Goal: Transaction & Acquisition: Purchase product/service

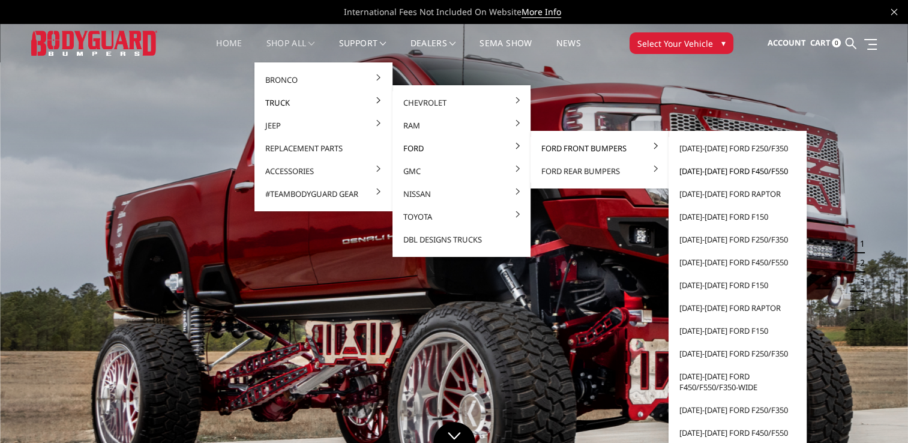
click at [720, 171] on link "2023-2025 Ford F450/F550" at bounding box center [738, 171] width 128 height 23
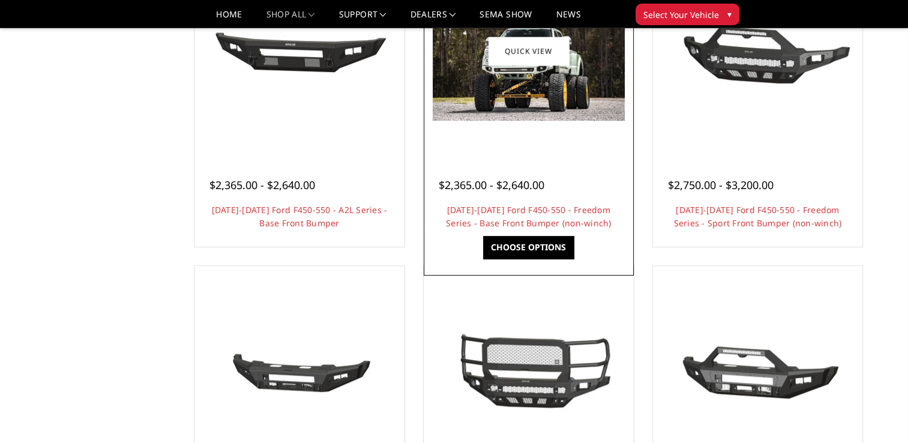
scroll to position [720, 0]
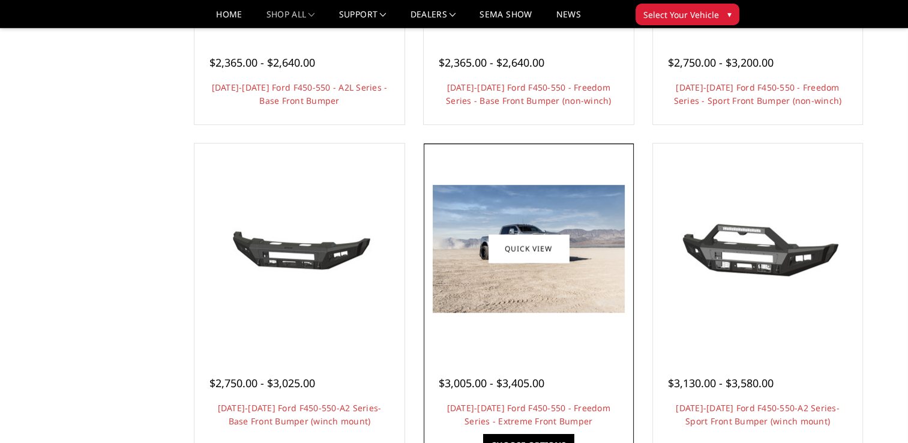
click at [568, 334] on div at bounding box center [529, 248] width 204 height 204
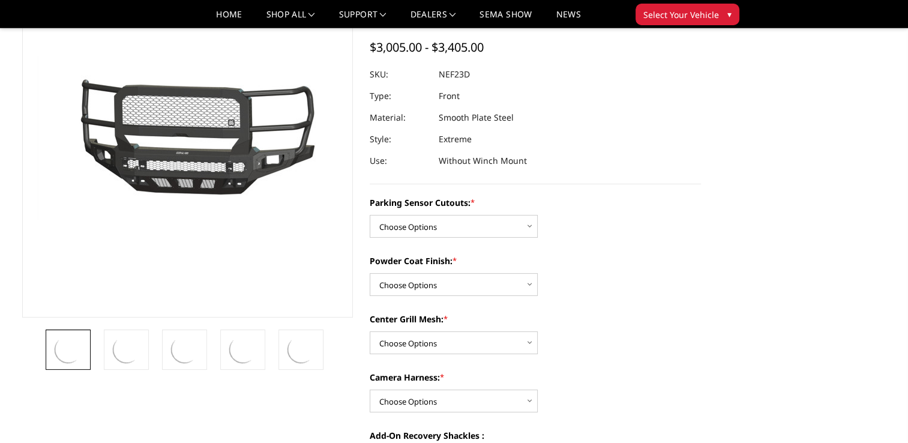
scroll to position [120, 0]
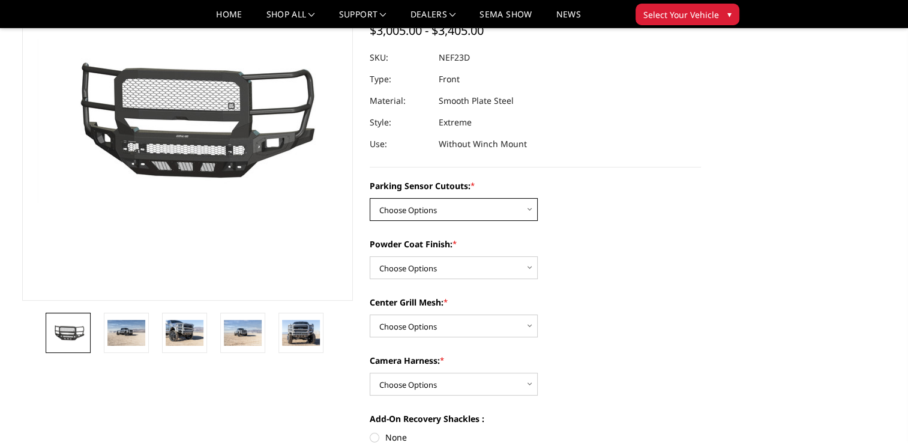
click at [531, 205] on select "Choose Options No - Without Parking Sensor Cutouts Yes - With Parking Sensor Cu…" at bounding box center [454, 209] width 168 height 23
select select "2591"
click at [370, 198] on select "Choose Options No - Without Parking Sensor Cutouts Yes - With Parking Sensor Cu…" at bounding box center [454, 209] width 168 height 23
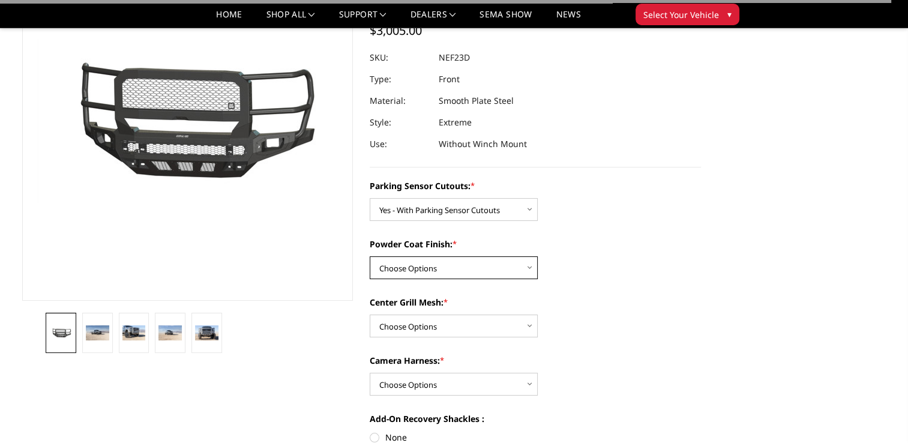
click at [529, 269] on select "Choose Options Bare Metal Textured Black Powder Coat" at bounding box center [454, 267] width 168 height 23
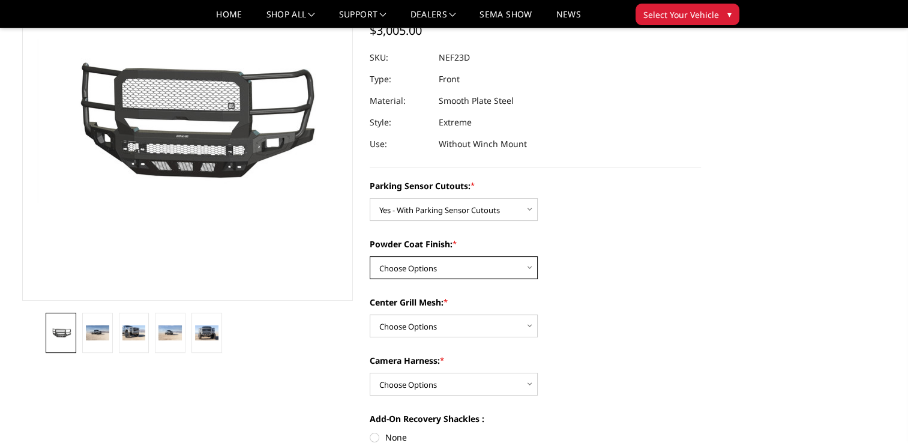
select select "2592"
click at [370, 256] on select "Choose Options Bare Metal Textured Black Powder Coat" at bounding box center [454, 267] width 168 height 23
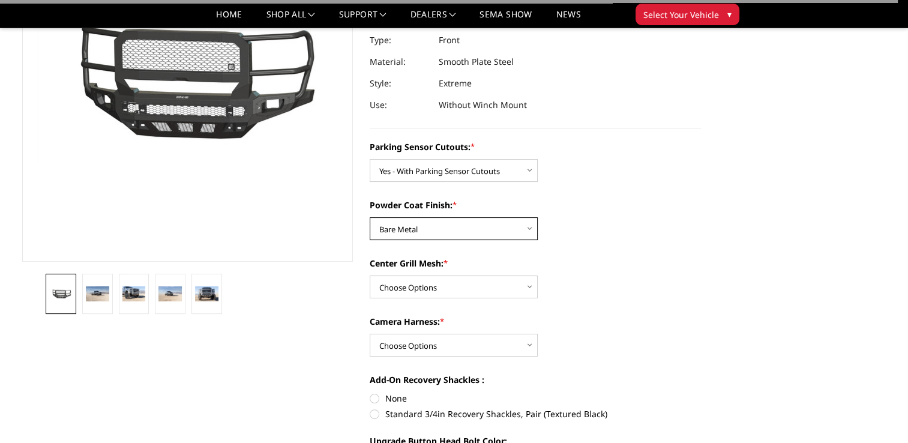
scroll to position [180, 0]
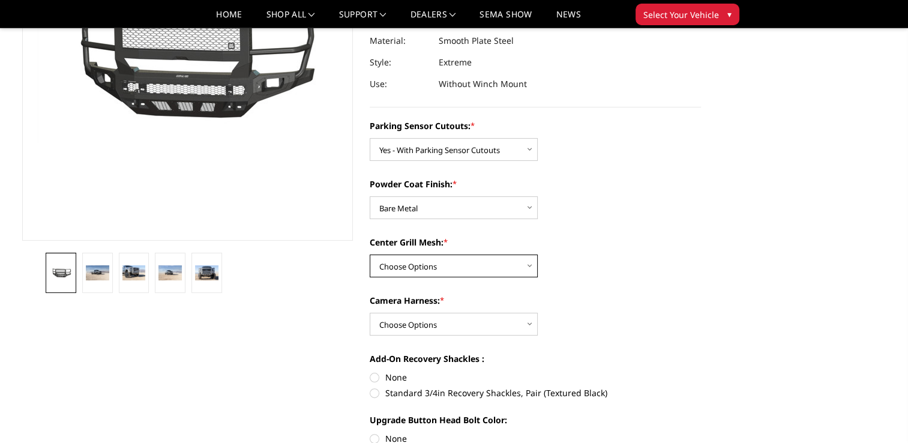
click at [531, 268] on select "Choose Options With Center Grill Mesh Without Center Grill Mesh" at bounding box center [454, 266] width 168 height 23
select select "2594"
click at [370, 255] on select "Choose Options With Center Grill Mesh Without Center Grill Mesh" at bounding box center [454, 266] width 168 height 23
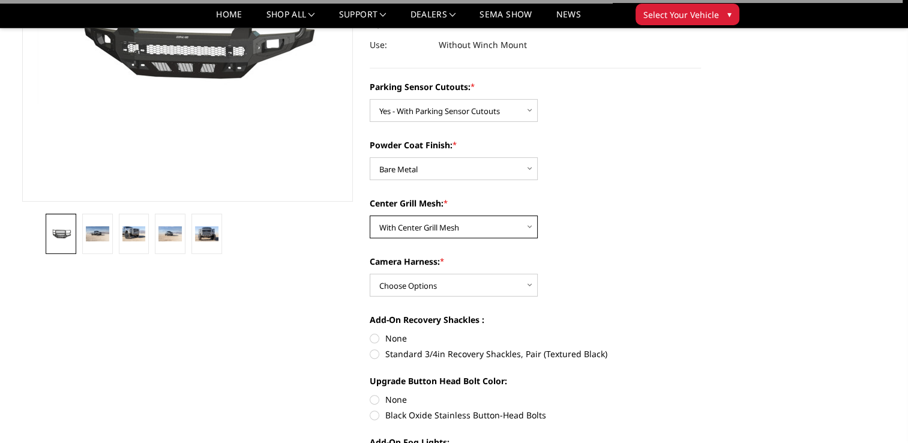
scroll to position [240, 0]
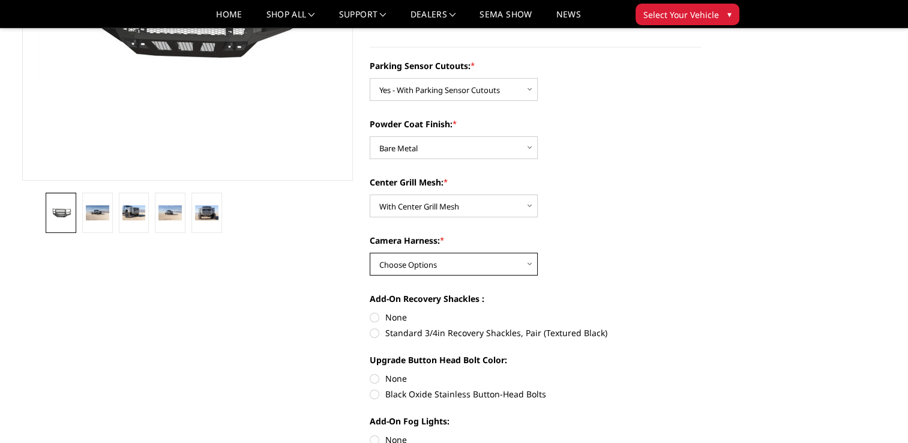
click at [527, 265] on select "Choose Options WITH Camera Harness WITHOUT Camera Harness" at bounding box center [454, 264] width 168 height 23
select select "2597"
click at [370, 253] on select "Choose Options WITH Camera Harness WITHOUT Camera Harness" at bounding box center [454, 264] width 168 height 23
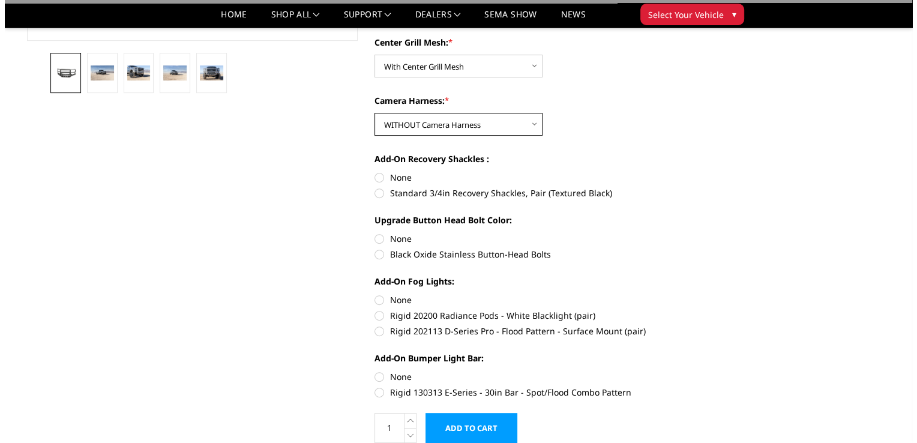
scroll to position [420, 0]
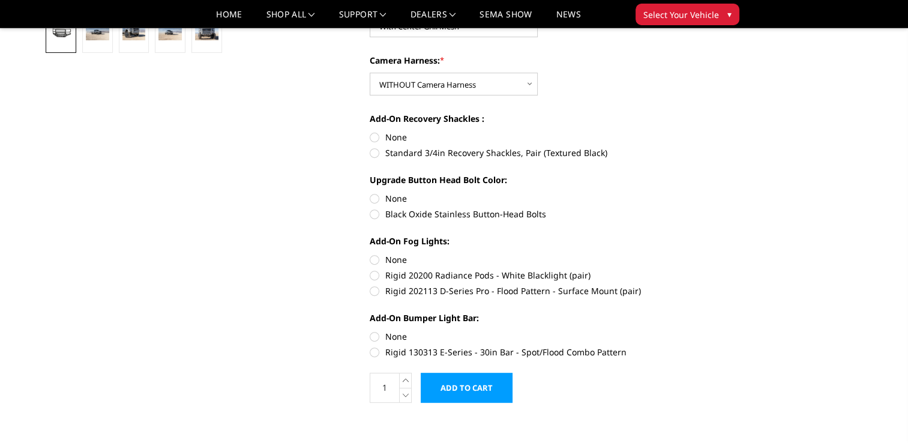
click at [372, 136] on label "None" at bounding box center [535, 137] width 331 height 13
click at [370, 131] on input "None" at bounding box center [370, 131] width 1 height 1
radio input "true"
drag, startPoint x: 375, startPoint y: 196, endPoint x: 386, endPoint y: 216, distance: 23.4
click at [376, 196] on label "None" at bounding box center [535, 198] width 331 height 13
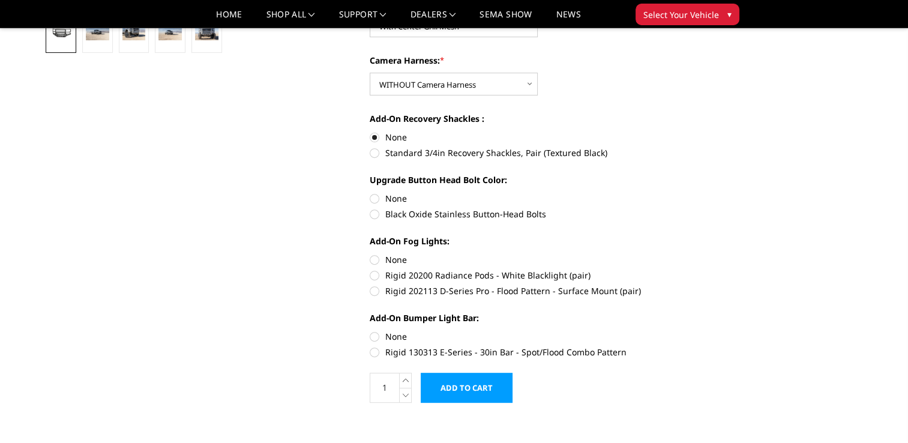
click at [370, 193] on input "None" at bounding box center [370, 192] width 1 height 1
radio input "true"
click at [372, 259] on label "None" at bounding box center [535, 259] width 331 height 13
click at [370, 254] on input "None" at bounding box center [370, 253] width 1 height 1
radio input "true"
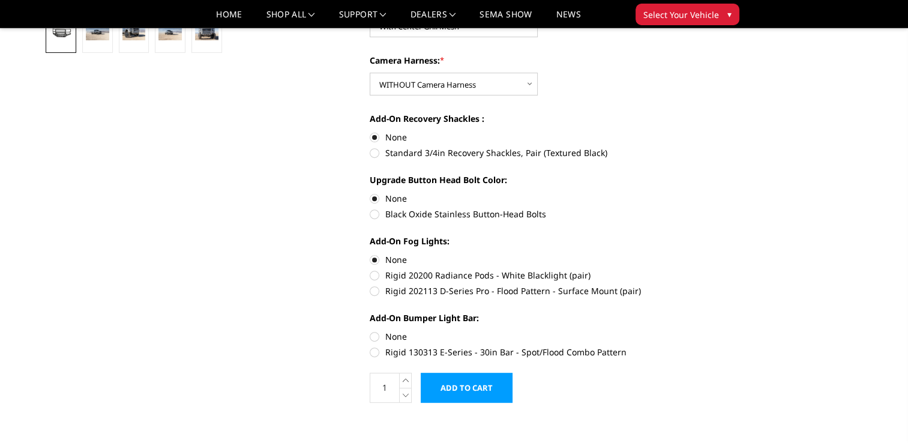
click at [376, 337] on label "None" at bounding box center [535, 336] width 331 height 13
click at [370, 331] on input "None" at bounding box center [370, 330] width 1 height 1
radio input "true"
click at [465, 391] on input "Add to Cart" at bounding box center [467, 388] width 92 height 30
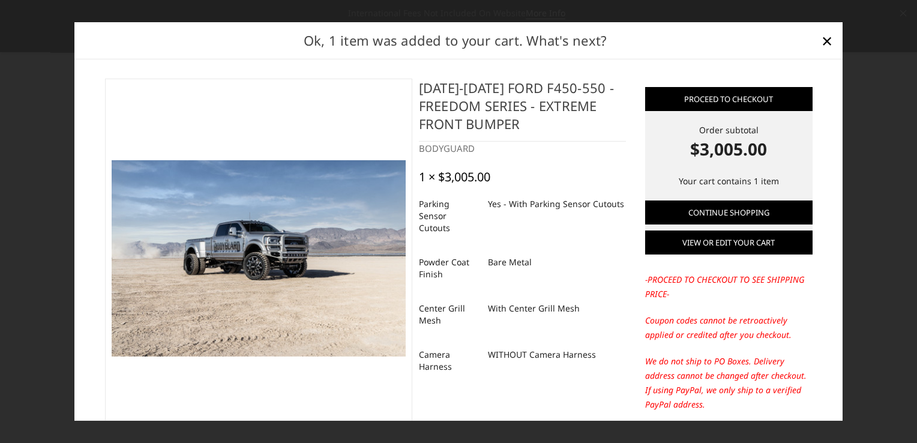
click at [696, 243] on link "View or edit your cart" at bounding box center [729, 243] width 168 height 24
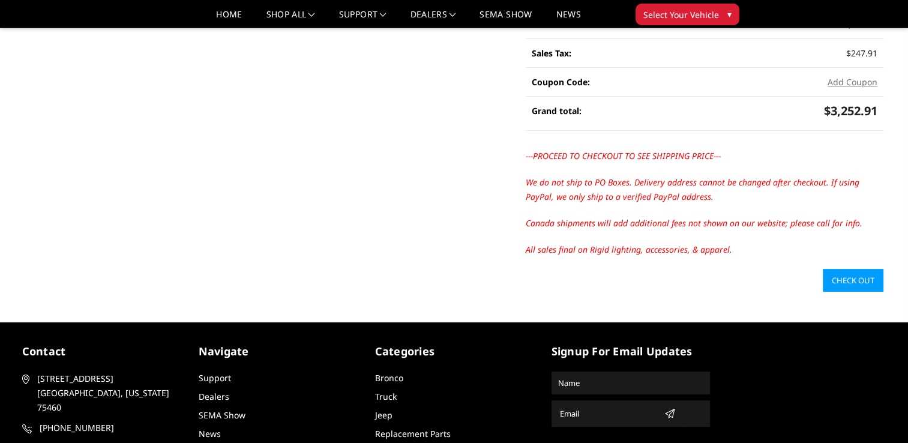
scroll to position [300, 0]
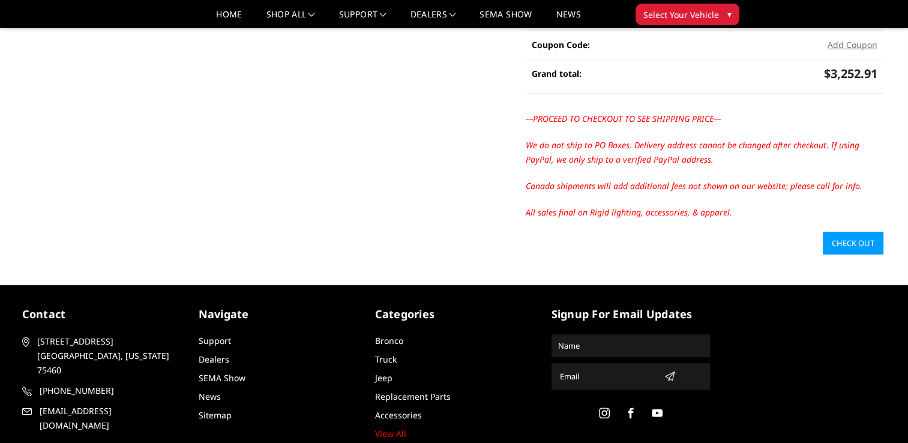
click at [856, 240] on link "Check out" at bounding box center [853, 243] width 61 height 23
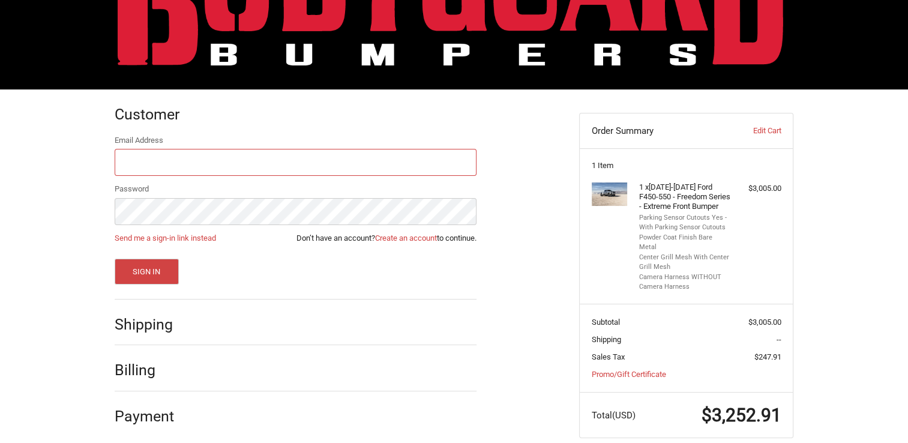
scroll to position [91, 0]
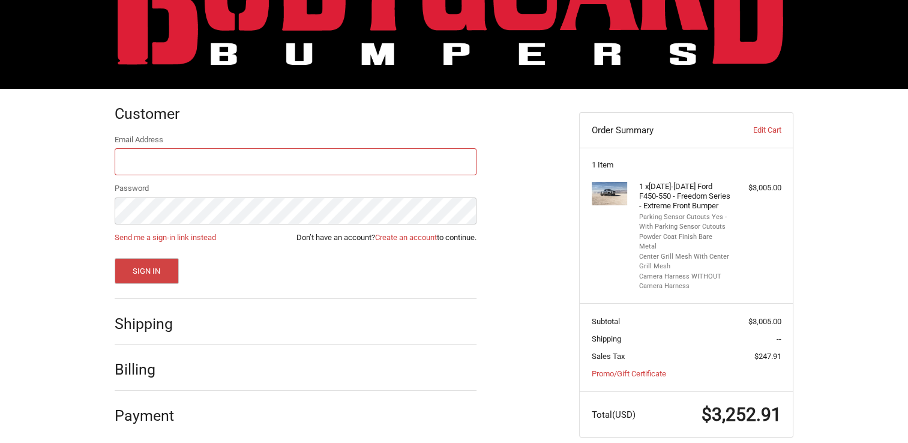
click at [183, 160] on input "Email Address" at bounding box center [296, 161] width 362 height 27
type input "[EMAIL_ADDRESS][DOMAIN_NAME]"
click at [115, 258] on button "Sign In" at bounding box center [147, 271] width 64 height 26
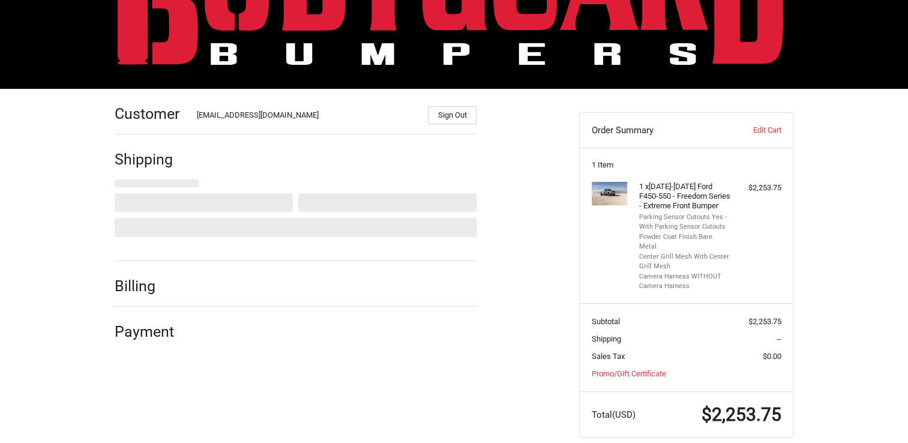
scroll to position [98, 0]
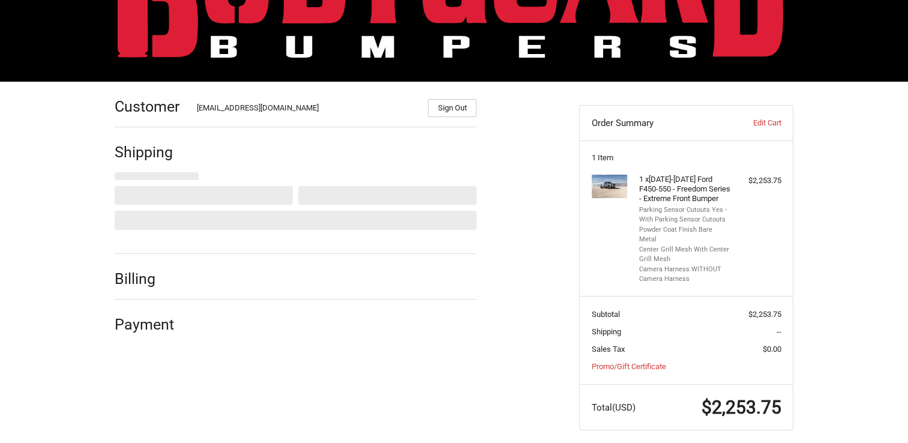
click at [542, 286] on div "Customer [EMAIL_ADDRESS][DOMAIN_NAME] Sign Out Shipping Shipping Address [PERSO…" at bounding box center [338, 214] width 465 height 264
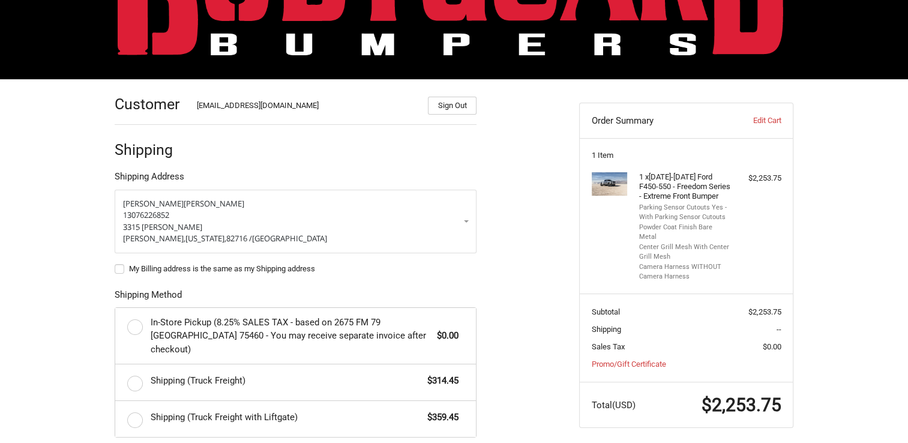
scroll to position [120, 0]
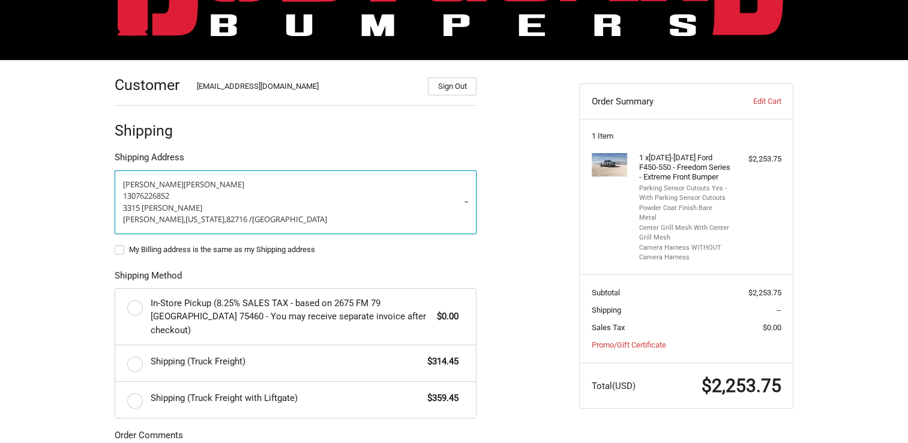
click at [468, 201] on link "[PERSON_NAME] 13076226852 3315 [PERSON_NAME], [US_STATE], 82716 / [GEOGRAPHIC_D…" at bounding box center [296, 203] width 362 height 64
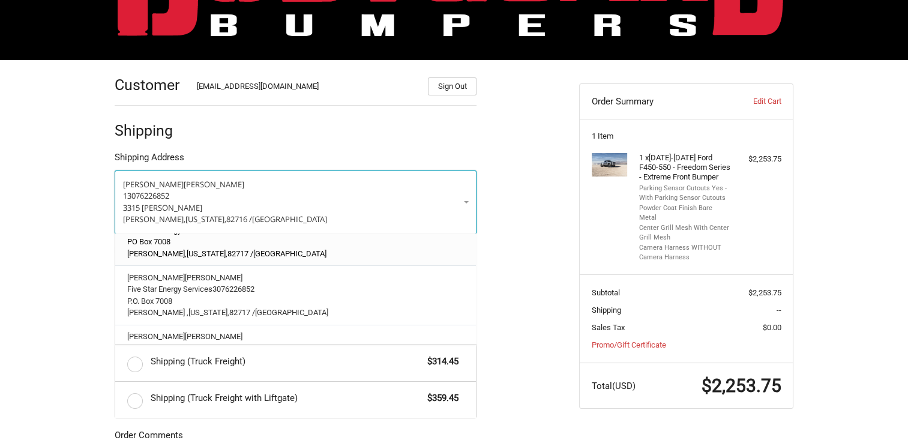
scroll to position [0, 0]
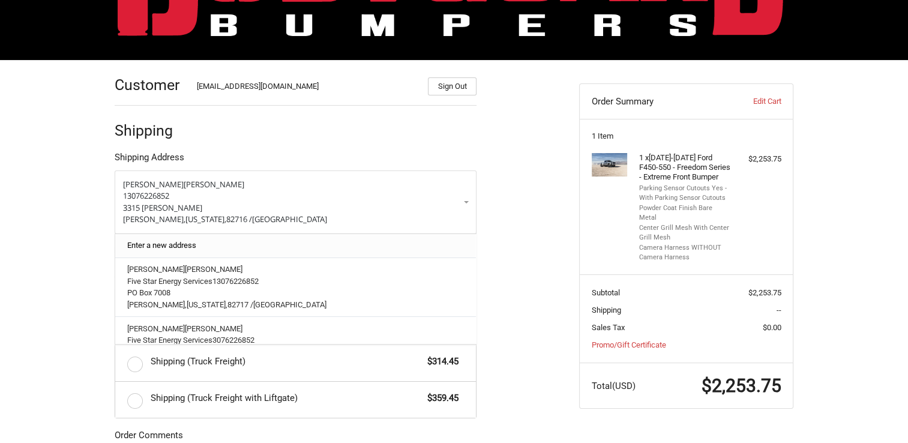
click at [158, 245] on link "Enter a new address" at bounding box center [295, 245] width 349 height 23
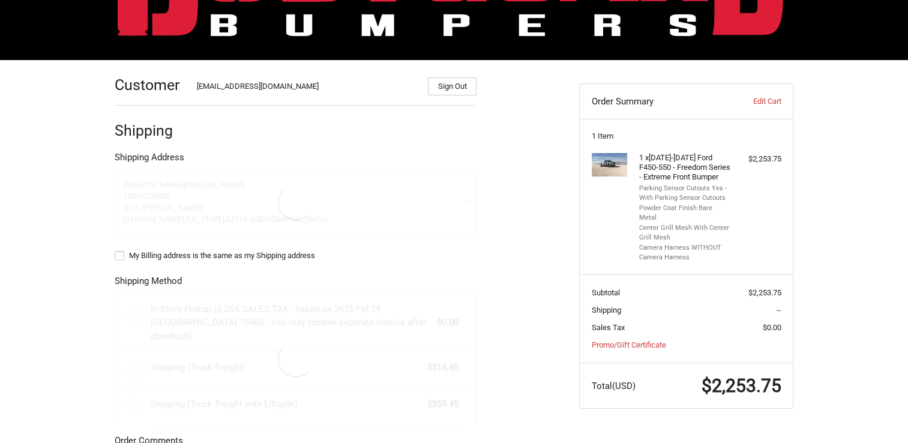
select select "US"
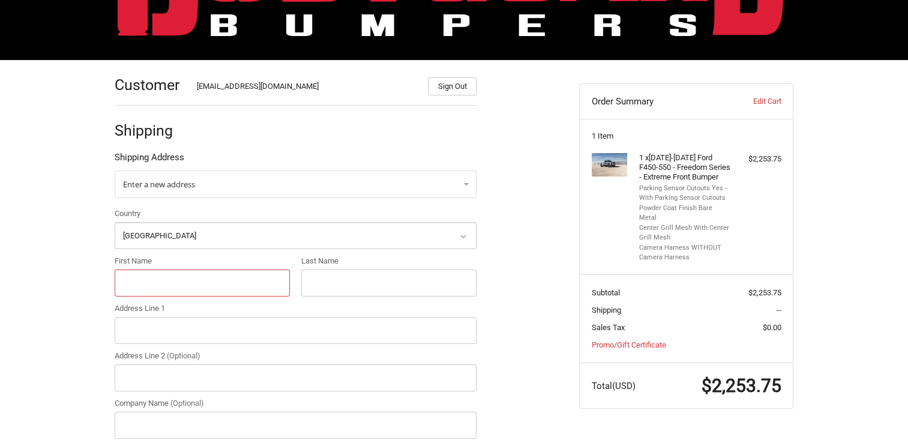
click at [185, 288] on input "First Name" at bounding box center [202, 283] width 175 height 27
type input "Five Star Energy Services"
drag, startPoint x: 201, startPoint y: 285, endPoint x: 120, endPoint y: 286, distance: 81.1
click at [181, 420] on input "Company Name (Optional)" at bounding box center [296, 425] width 362 height 27
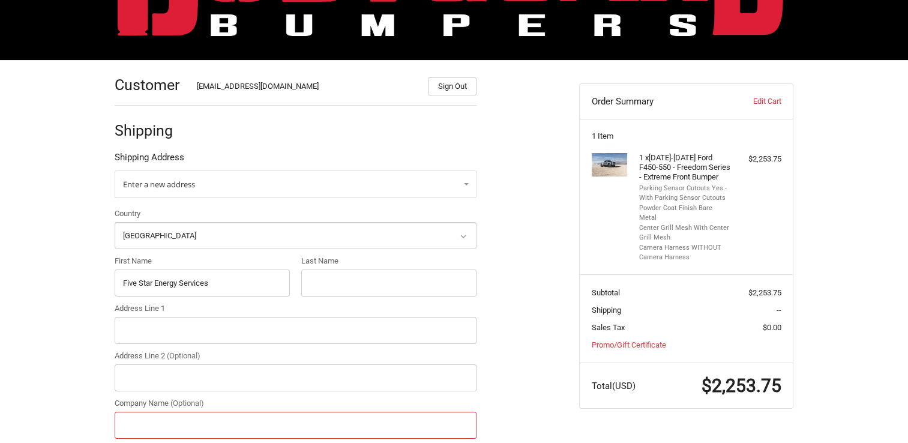
paste input "Five Star Energy Services"
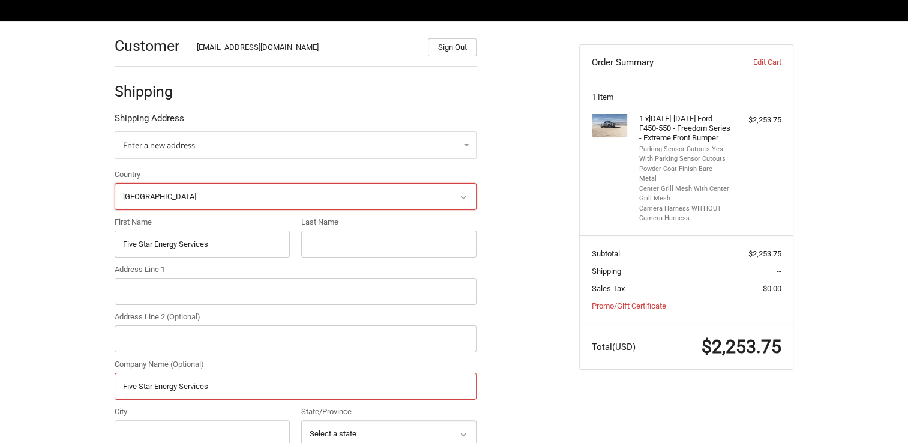
scroll to position [180, 0]
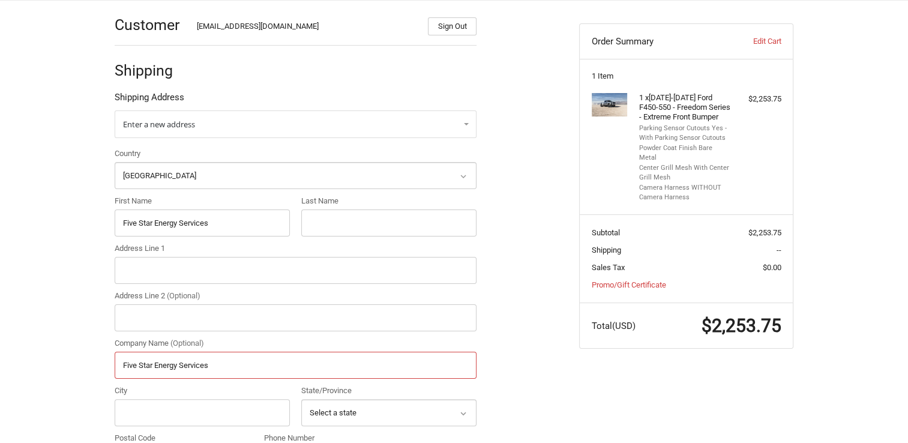
type input "Five Star Energy Services"
drag, startPoint x: 221, startPoint y: 222, endPoint x: 118, endPoint y: 230, distance: 103.0
click at [119, 229] on input "Five Star Energy Services" at bounding box center [202, 223] width 175 height 27
type input "[PERSON_NAME]"
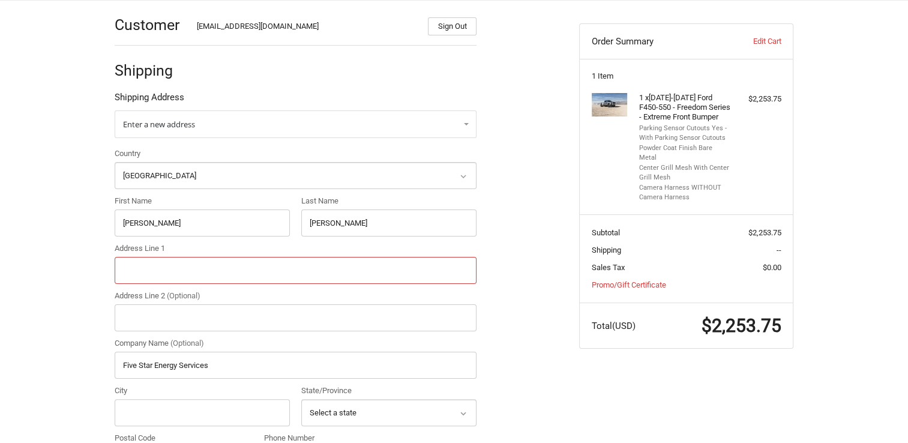
click at [157, 274] on input "Address Line 1" at bounding box center [296, 270] width 362 height 27
click at [180, 274] on input "[STREET_ADDRESS]" at bounding box center [296, 270] width 362 height 27
click at [202, 270] on input "[STREET_ADDRESS]" at bounding box center [296, 270] width 362 height 27
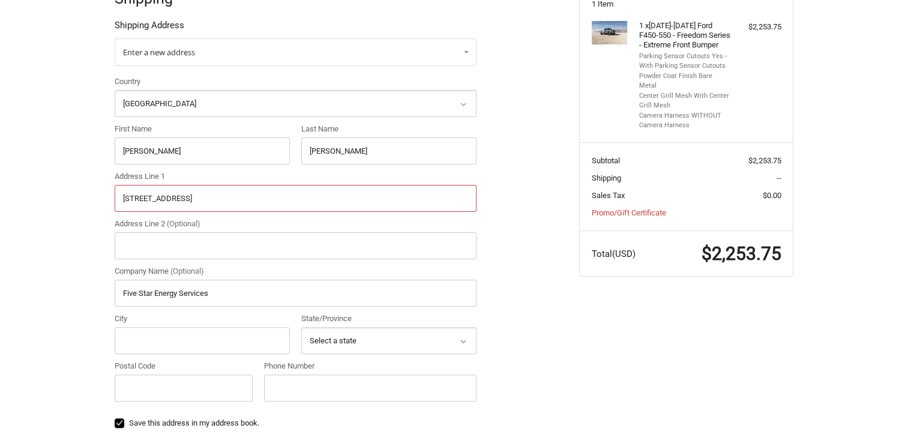
scroll to position [300, 0]
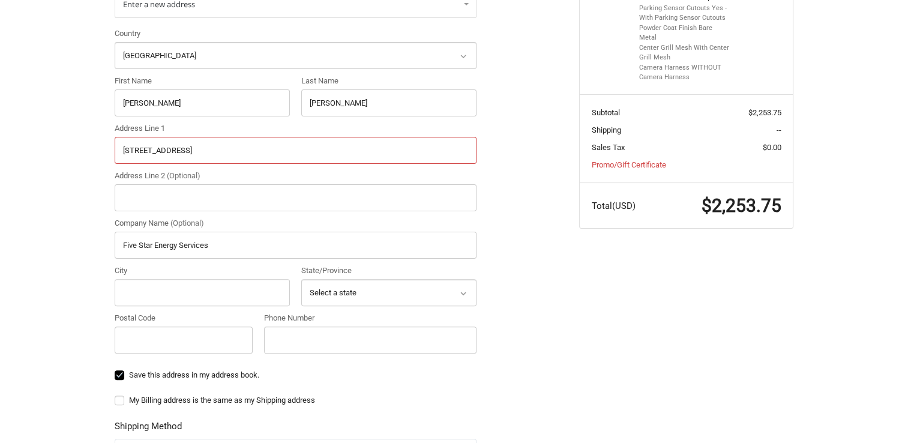
type input "[STREET_ADDRESS]"
click at [151, 293] on input "City" at bounding box center [202, 292] width 175 height 27
type input "[PERSON_NAME]"
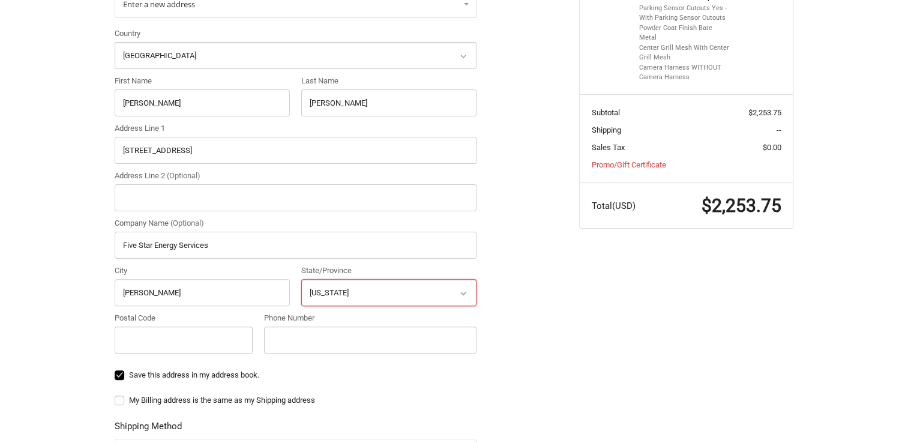
select select "WY"
click at [189, 336] on input "Postal Code" at bounding box center [184, 340] width 138 height 27
type input "82717"
click at [373, 382] on div "Save this address in my address book." at bounding box center [296, 377] width 362 height 16
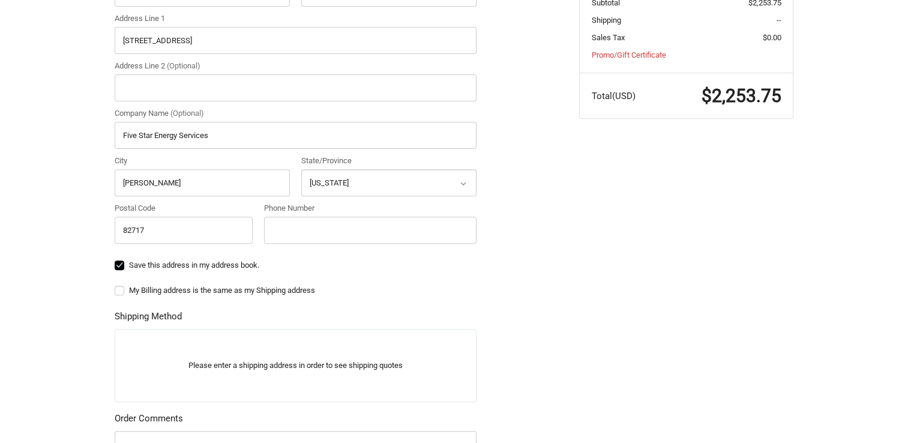
scroll to position [480, 0]
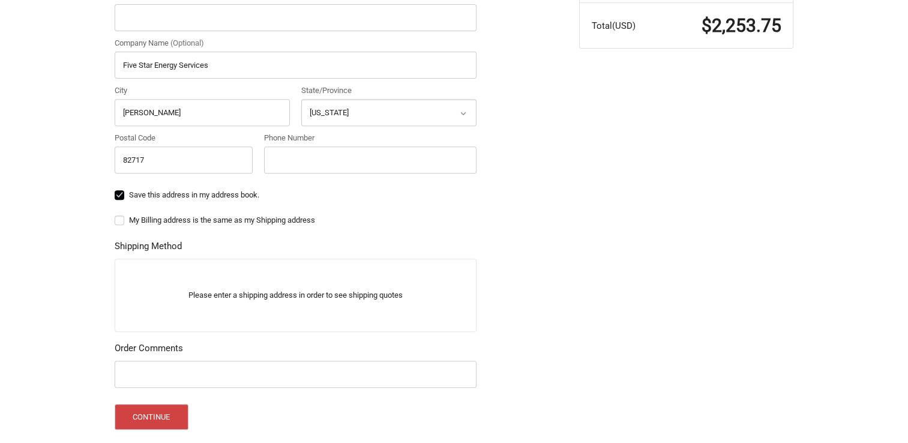
click at [120, 190] on label "Save this address in my address book." at bounding box center [296, 195] width 362 height 10
click at [115, 190] on input "Save this address in my address book." at bounding box center [115, 189] width 1 height 1
checkbox input "false"
click at [152, 412] on button "Continue" at bounding box center [152, 417] width 74 height 26
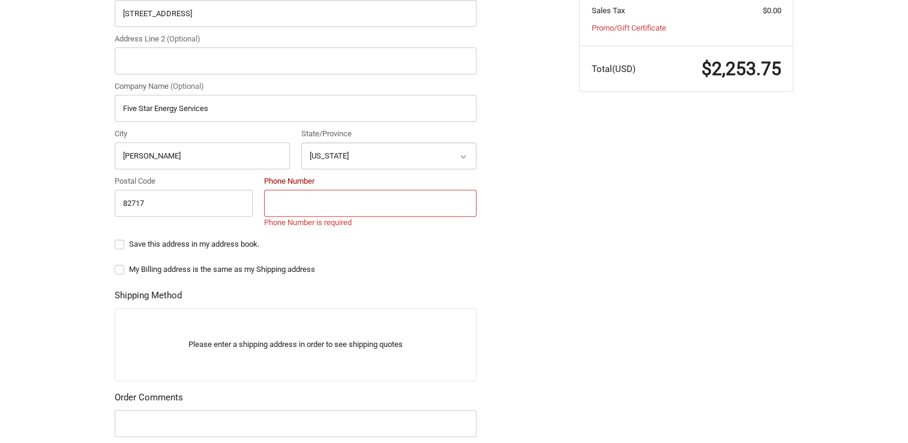
scroll to position [417, 0]
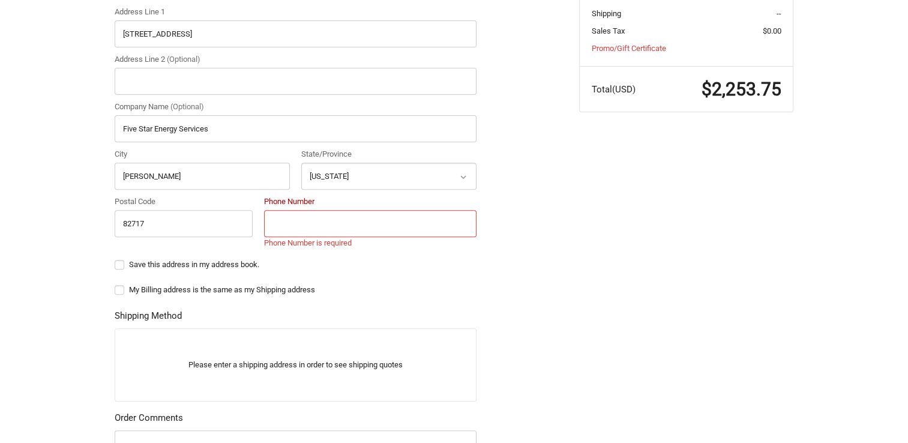
click at [279, 225] on input "Phone Number" at bounding box center [370, 223] width 213 height 27
click at [388, 225] on input "Phone Number" at bounding box center [370, 223] width 213 height 27
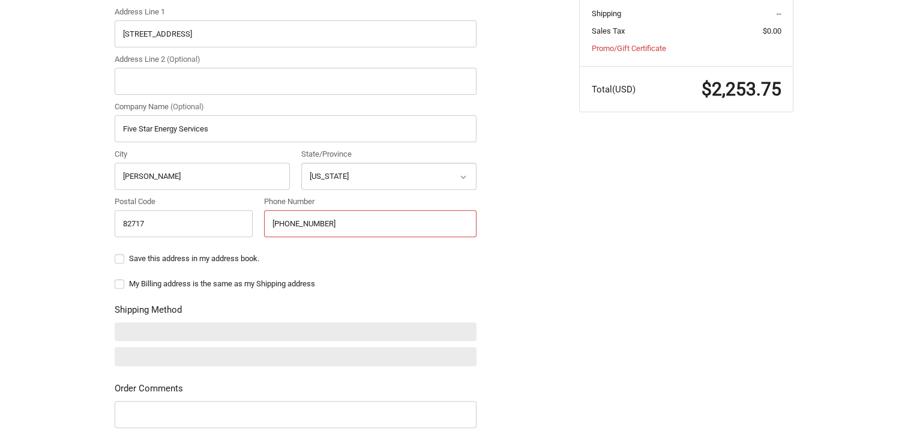
type input "[PHONE_NUMBER]"
click at [447, 263] on div "Save this address in my address book." at bounding box center [296, 261] width 362 height 16
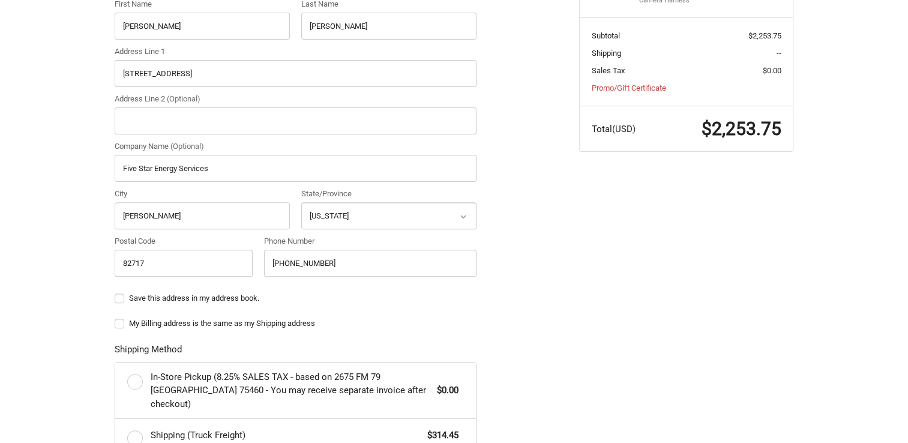
scroll to position [477, 0]
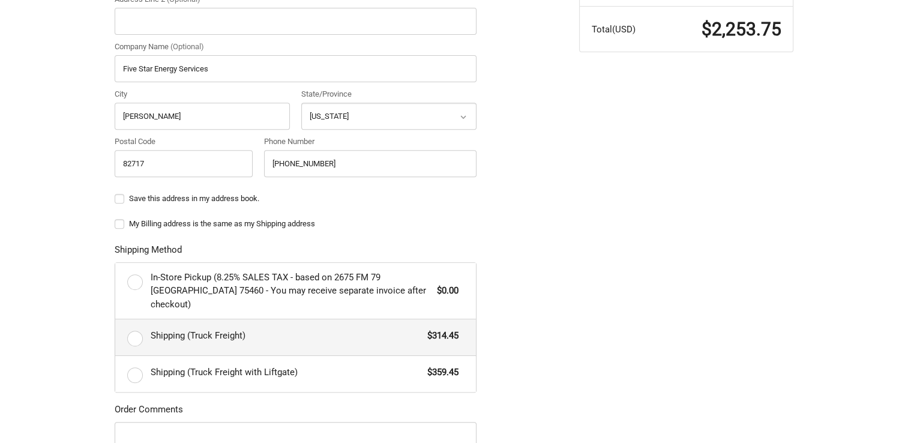
click at [134, 325] on label "Shipping (Truck Freight) $314.45" at bounding box center [295, 337] width 361 height 36
click at [116, 320] on input "Shipping (Truck Freight) $314.45" at bounding box center [115, 319] width 1 height 1
radio input "true"
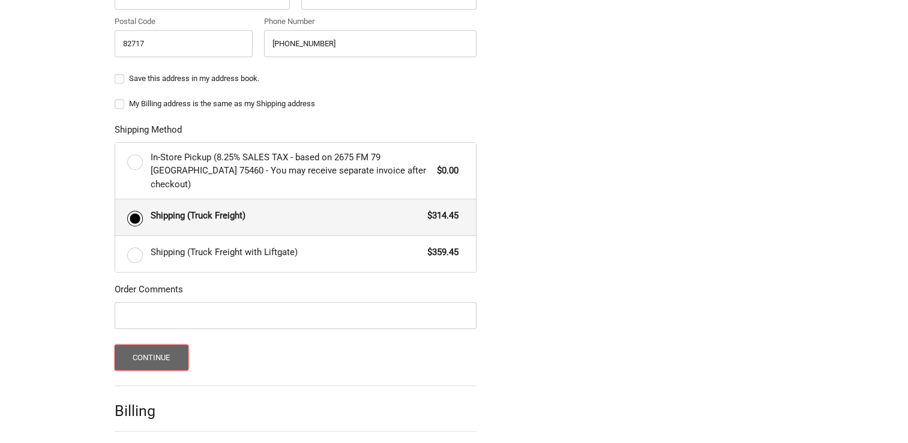
click at [148, 345] on button "Continue" at bounding box center [152, 358] width 74 height 26
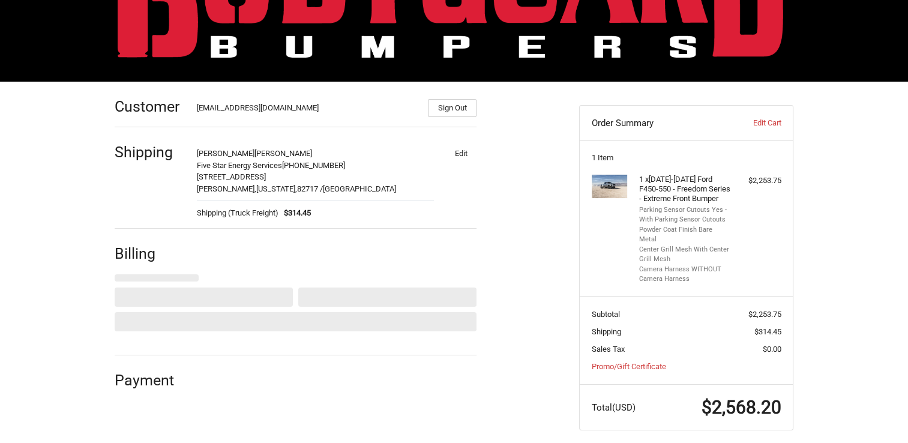
select select "US"
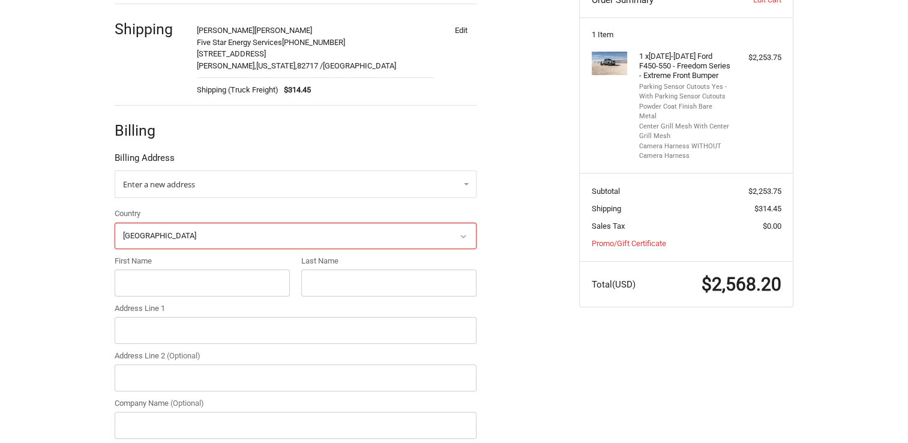
scroll to position [238, 0]
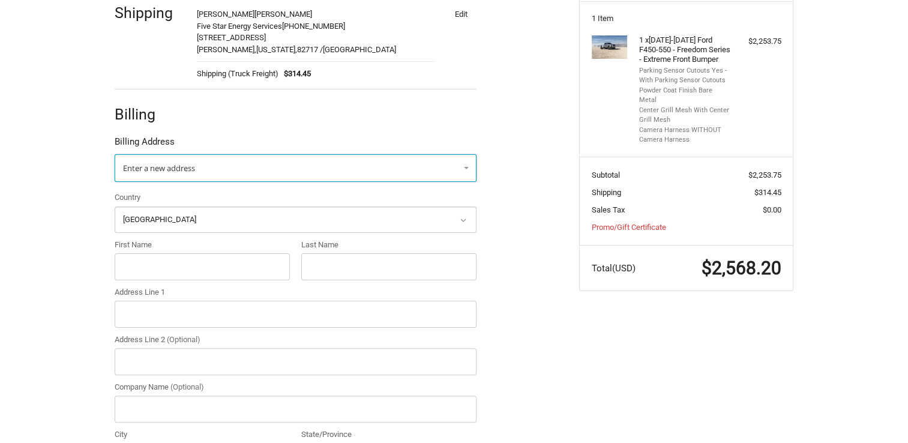
click at [465, 165] on link "Enter a new address" at bounding box center [296, 168] width 362 height 28
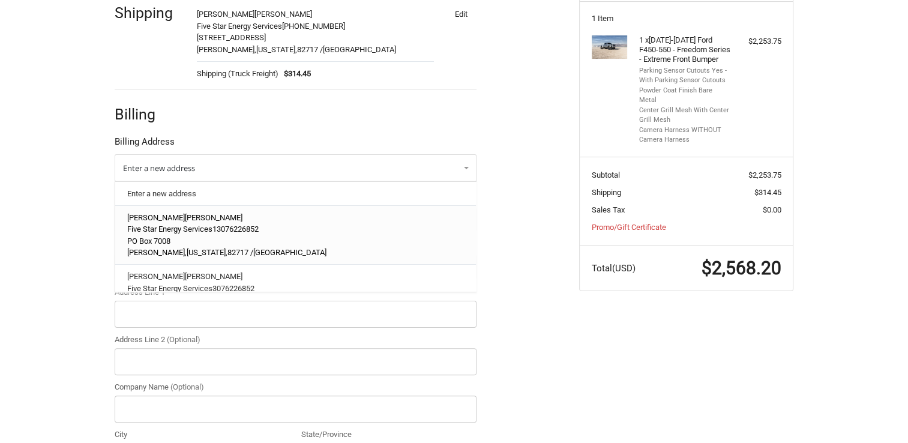
click at [319, 233] on p "Five Star Energy Services 13076226852" at bounding box center [295, 229] width 337 height 12
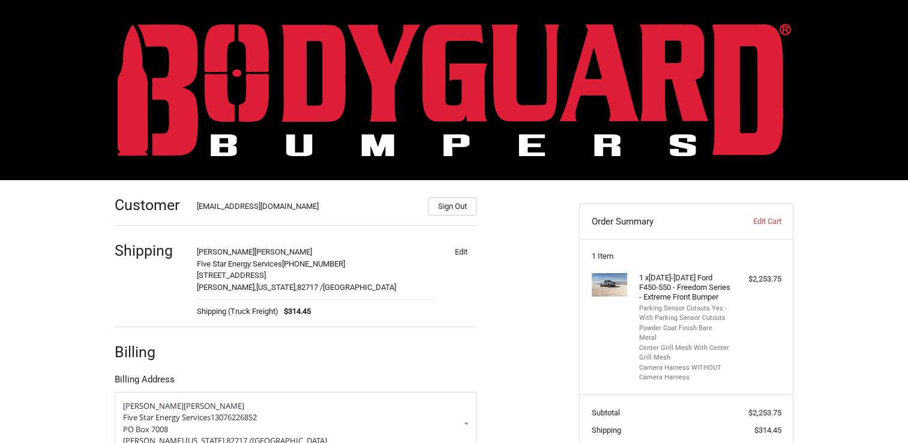
scroll to position [120, 0]
